Goal: Information Seeking & Learning: Learn about a topic

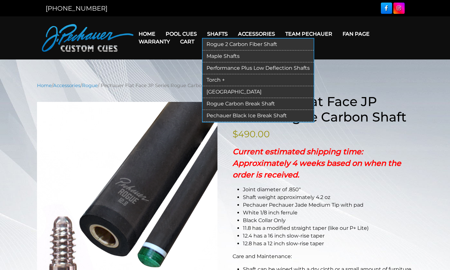
click at [221, 55] on link "Maple Shafts" at bounding box center [257, 56] width 111 height 12
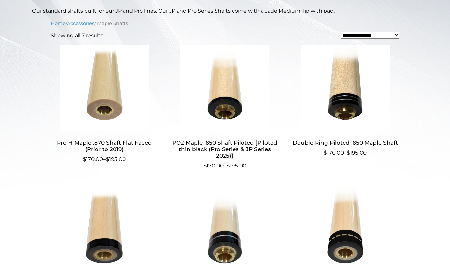
scroll to position [173, 0]
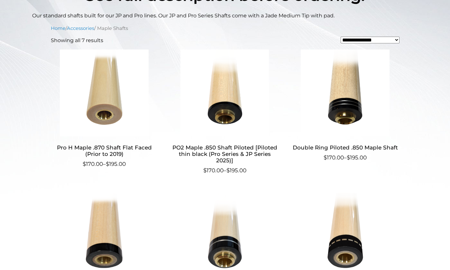
click at [117, 150] on h2 "Pro H Maple .870 Shaft Flat Faced (Prior to 2019)" at bounding box center [104, 150] width 107 height 19
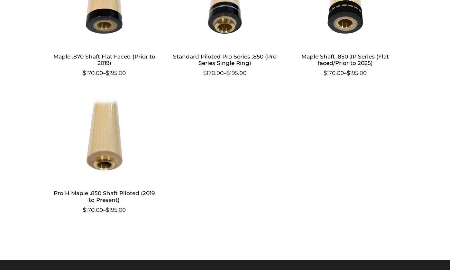
scroll to position [408, 0]
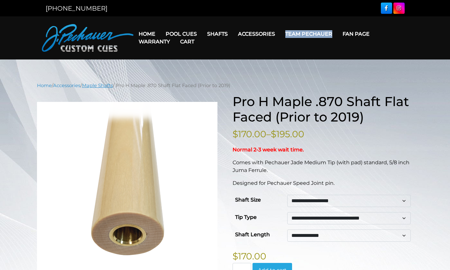
click at [103, 83] on link "Maple Shafts" at bounding box center [97, 86] width 31 height 6
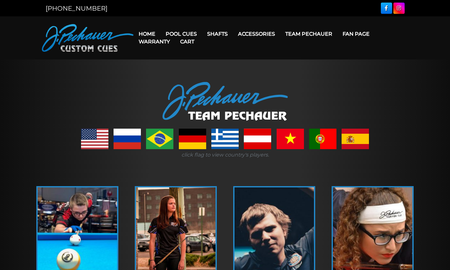
click at [149, 32] on link "Home" at bounding box center [146, 34] width 27 height 16
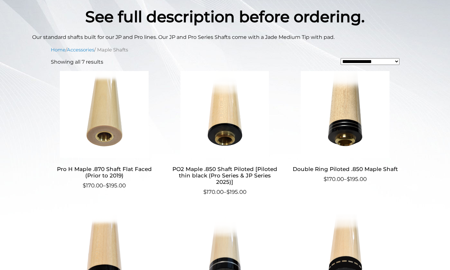
scroll to position [151, 0]
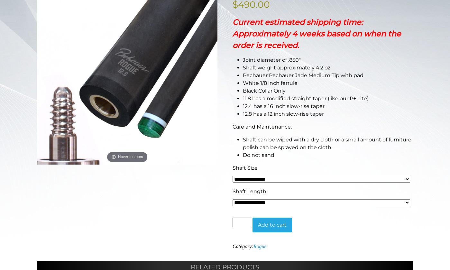
scroll to position [134, 0]
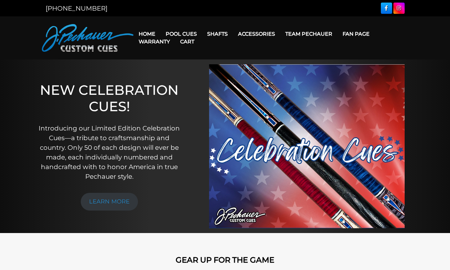
scroll to position [0, 0]
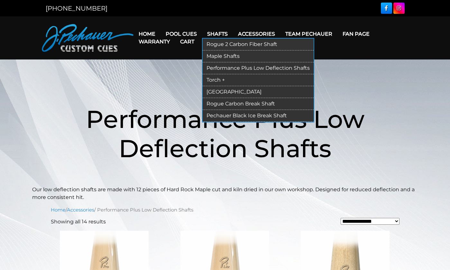
click at [218, 68] on link "Performance Plus Low Deflection Shafts" at bounding box center [257, 68] width 111 height 12
click at [213, 80] on link "Torch +" at bounding box center [257, 80] width 111 height 12
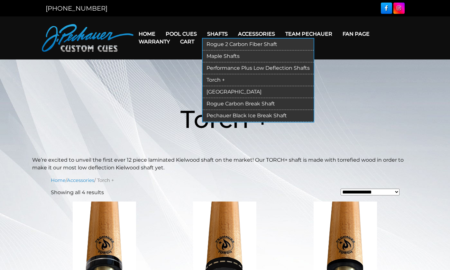
click at [222, 57] on link "Maple Shafts" at bounding box center [257, 56] width 111 height 12
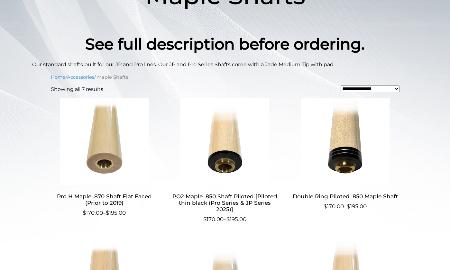
scroll to position [128, 0]
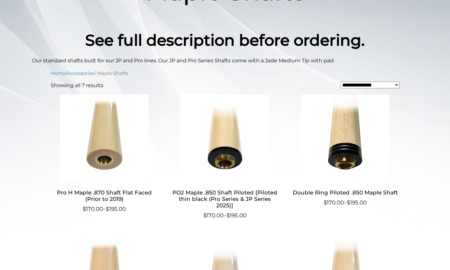
click at [24, 81] on main "**********" at bounding box center [225, 235] width 450 height 607
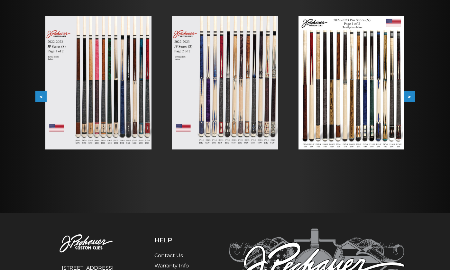
scroll to position [118, 0]
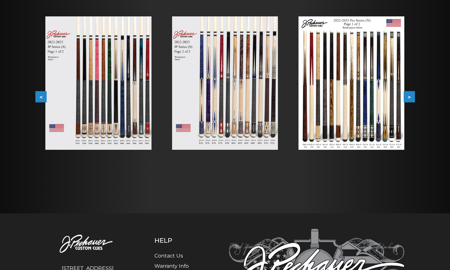
click at [41, 96] on button "<" at bounding box center [40, 96] width 11 height 11
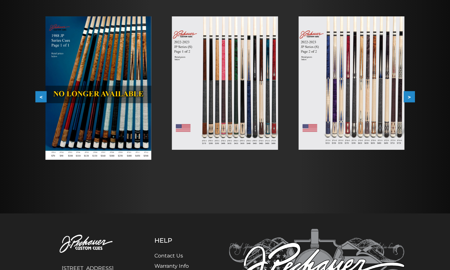
click at [41, 96] on button "<" at bounding box center [40, 96] width 11 height 11
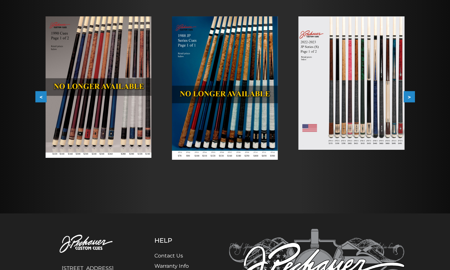
click at [41, 96] on button "<" at bounding box center [40, 96] width 11 height 11
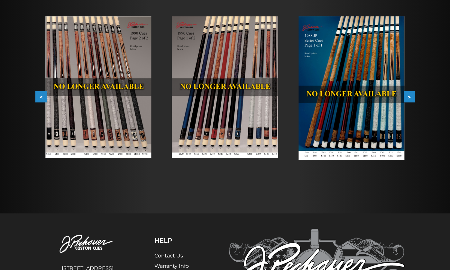
click at [41, 96] on button "<" at bounding box center [40, 96] width 11 height 11
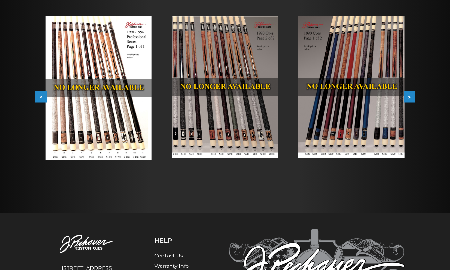
click at [41, 96] on button "<" at bounding box center [40, 96] width 11 height 11
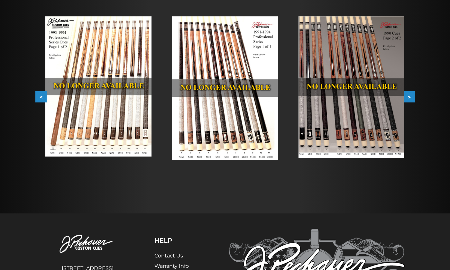
click at [64, 106] on img at bounding box center [98, 86] width 106 height 140
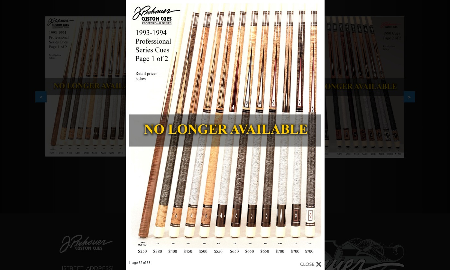
click at [350, 50] on div "Image 52 of 53" at bounding box center [225, 135] width 450 height 270
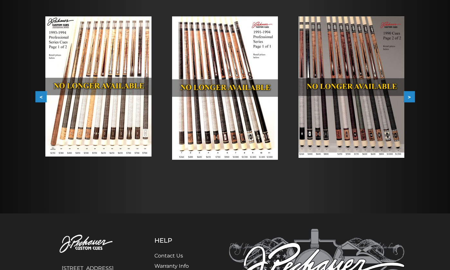
click at [40, 97] on button "<" at bounding box center [40, 96] width 11 height 11
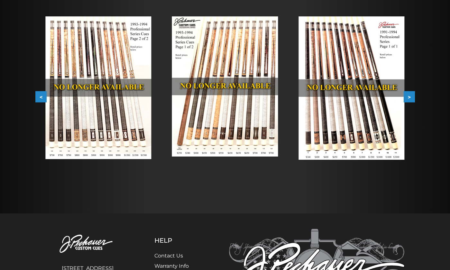
click at [40, 97] on button "<" at bounding box center [40, 96] width 11 height 11
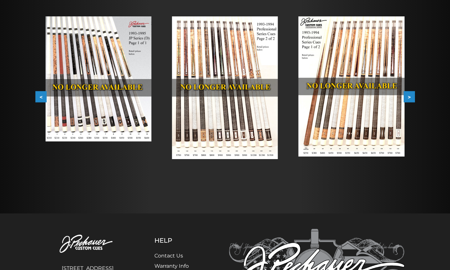
click at [40, 97] on button "<" at bounding box center [40, 96] width 11 height 11
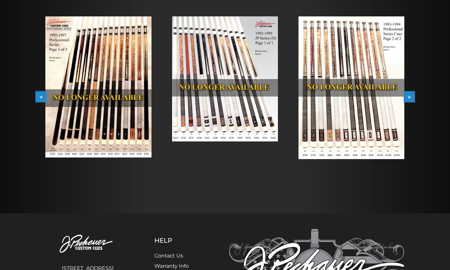
click at [98, 87] on img at bounding box center [98, 86] width 106 height 141
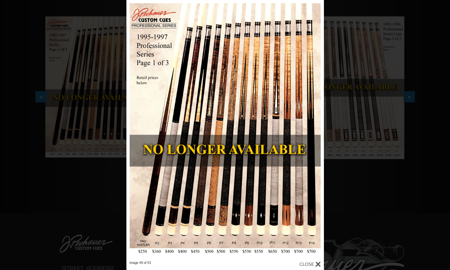
click at [33, 147] on div "Image 49 of 53" at bounding box center [225, 135] width 450 height 270
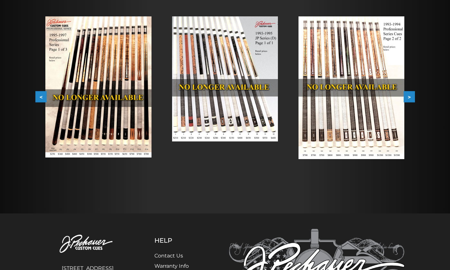
click at [38, 97] on button "<" at bounding box center [40, 96] width 11 height 11
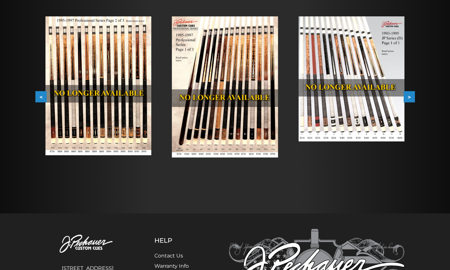
click at [42, 95] on button "<" at bounding box center [40, 96] width 11 height 11
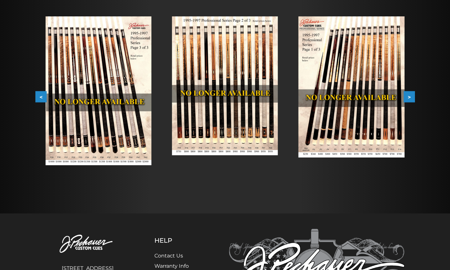
click at [42, 95] on button "<" at bounding box center [40, 96] width 11 height 11
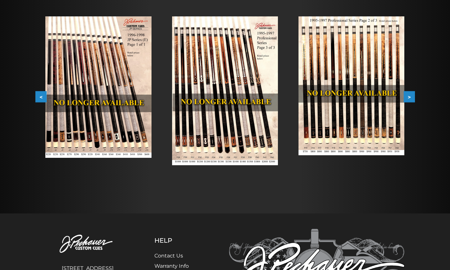
click at [42, 95] on button "<" at bounding box center [40, 96] width 11 height 11
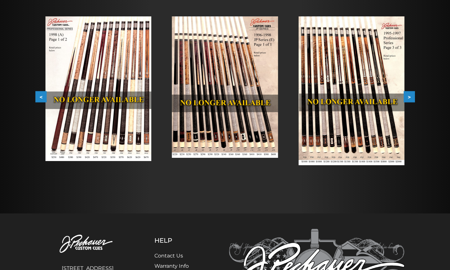
click at [76, 76] on img at bounding box center [98, 88] width 106 height 145
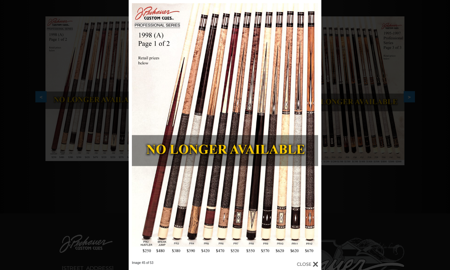
click at [31, 55] on div "Image 45 of 53" at bounding box center [225, 135] width 450 height 270
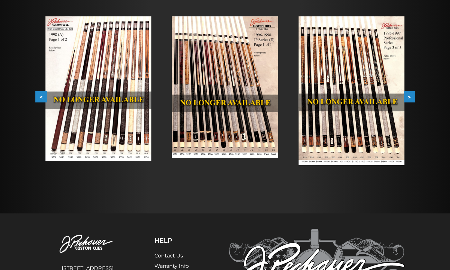
click at [42, 97] on button "<" at bounding box center [40, 96] width 11 height 11
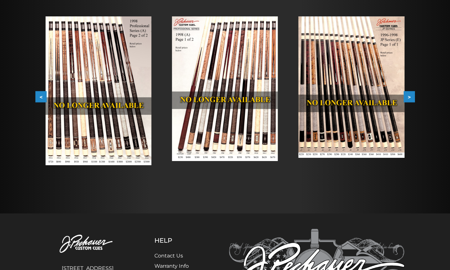
click at [42, 97] on button "<" at bounding box center [40, 96] width 11 height 11
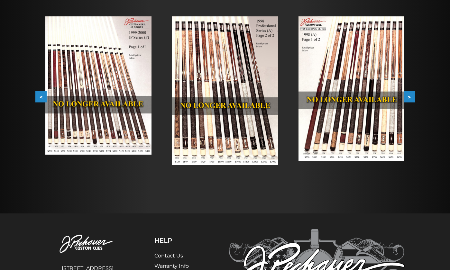
click at [42, 97] on button "<" at bounding box center [40, 96] width 11 height 11
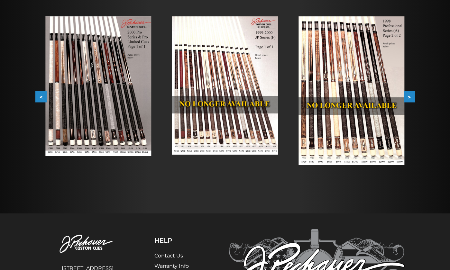
click at [42, 97] on button "<" at bounding box center [40, 96] width 11 height 11
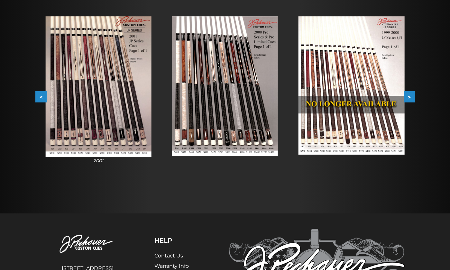
click at [42, 97] on button "<" at bounding box center [40, 96] width 11 height 11
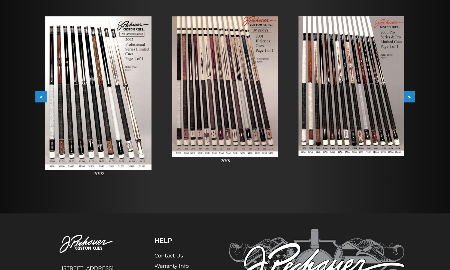
click at [42, 97] on button "<" at bounding box center [40, 96] width 11 height 11
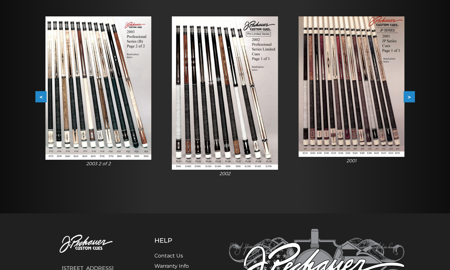
click at [42, 97] on button "<" at bounding box center [40, 96] width 11 height 11
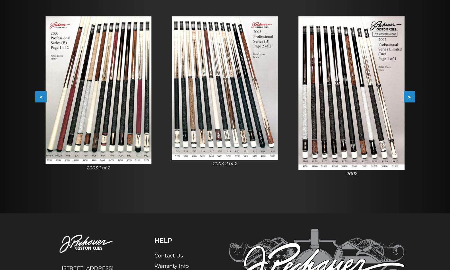
click at [67, 97] on img at bounding box center [98, 89] width 106 height 147
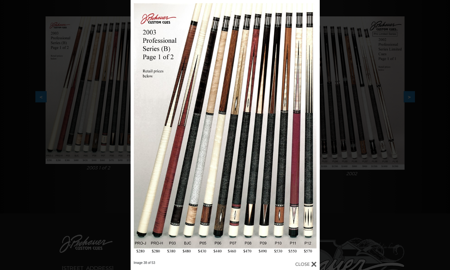
click at [374, 56] on div "Image 38 of 53" at bounding box center [225, 135] width 450 height 270
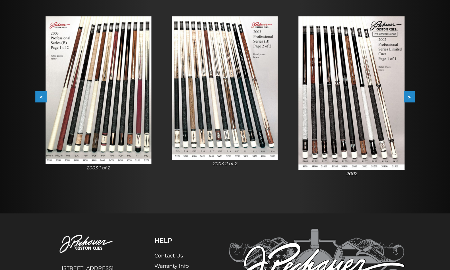
click at [411, 96] on button ">" at bounding box center [408, 96] width 11 height 11
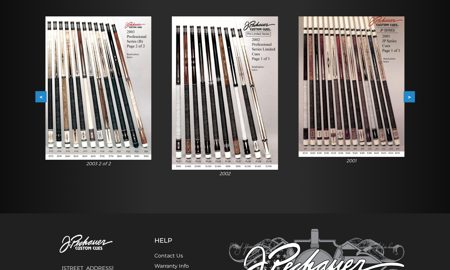
click at [409, 96] on button ">" at bounding box center [408, 96] width 11 height 11
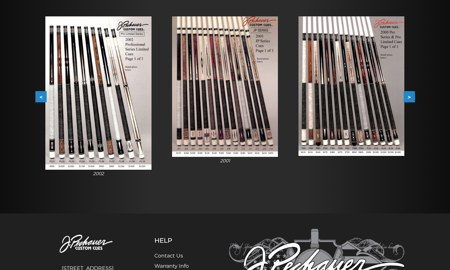
click at [409, 96] on button ">" at bounding box center [408, 96] width 11 height 11
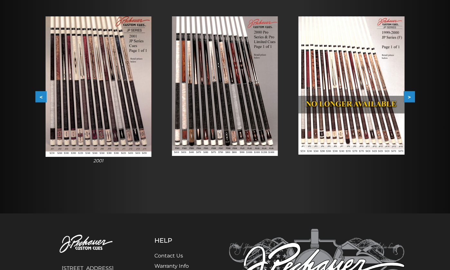
click at [409, 96] on button ">" at bounding box center [408, 96] width 11 height 11
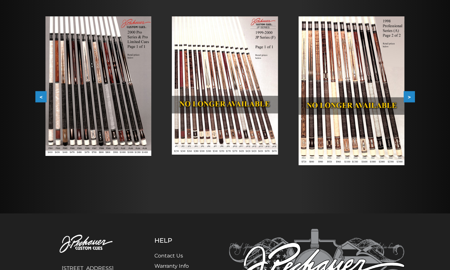
click at [409, 96] on button ">" at bounding box center [408, 96] width 11 height 11
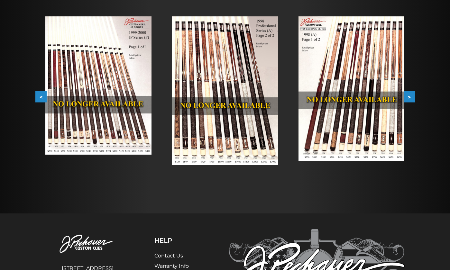
click at [359, 69] on img at bounding box center [351, 88] width 106 height 145
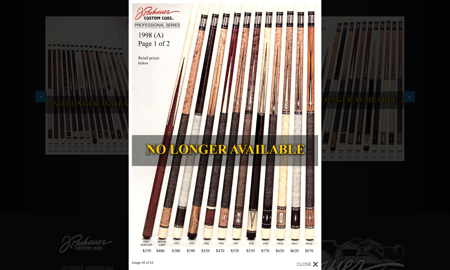
click at [40, 155] on div "Image 45 of 53" at bounding box center [225, 135] width 450 height 270
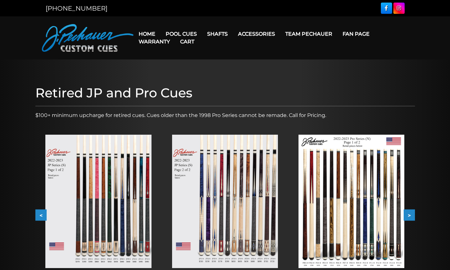
click at [99, 159] on img at bounding box center [98, 201] width 106 height 133
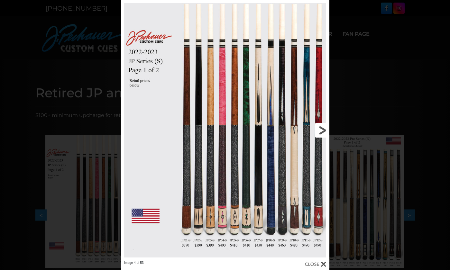
click at [318, 128] on link at bounding box center [282, 130] width 94 height 261
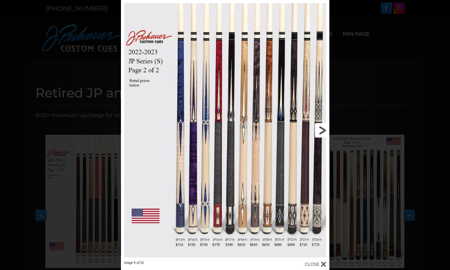
click at [318, 128] on link at bounding box center [282, 130] width 94 height 261
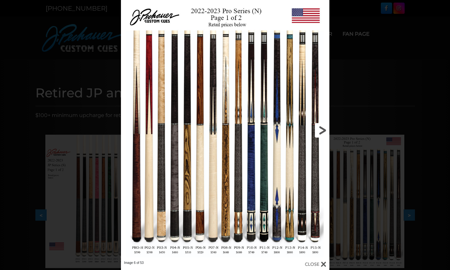
click at [321, 128] on link at bounding box center [282, 130] width 94 height 261
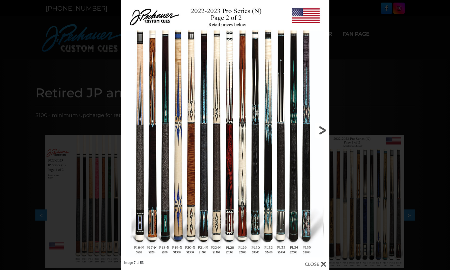
click at [321, 128] on link at bounding box center [282, 130] width 94 height 261
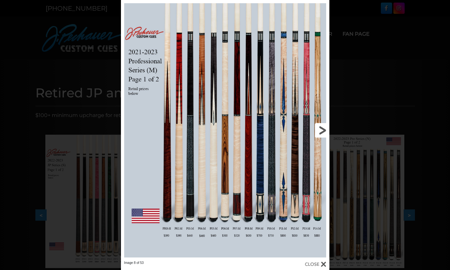
click at [321, 128] on link at bounding box center [282, 130] width 94 height 261
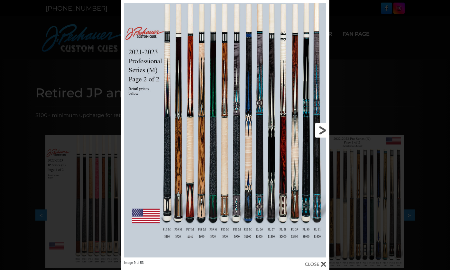
click at [320, 129] on link at bounding box center [282, 130] width 94 height 261
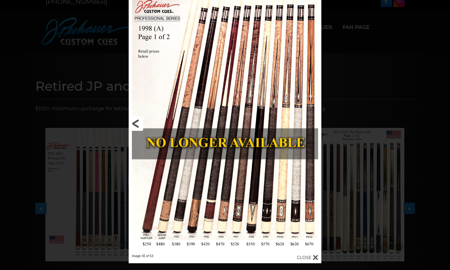
scroll to position [3, 0]
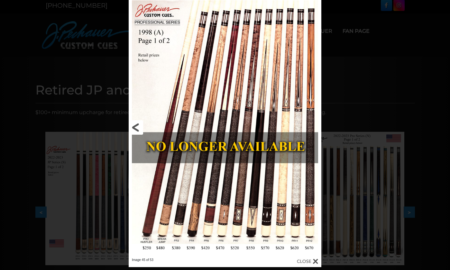
click at [135, 130] on link at bounding box center [172, 127] width 87 height 261
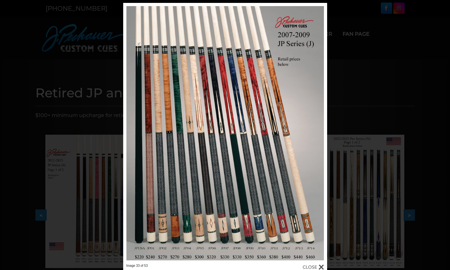
scroll to position [0, 0]
click at [348, 99] on div "Image 33 of 53" at bounding box center [225, 138] width 450 height 270
